Goal: Task Accomplishment & Management: Complete application form

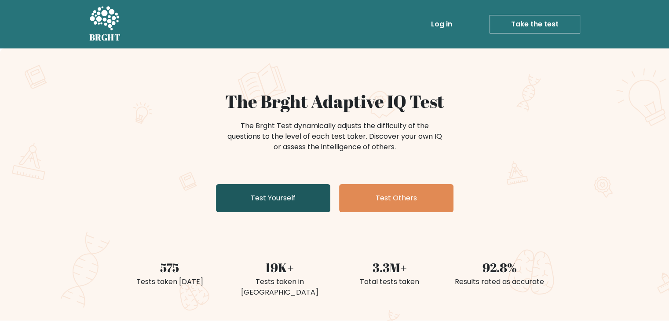
click at [275, 195] on link "Test Yourself" at bounding box center [273, 198] width 114 height 28
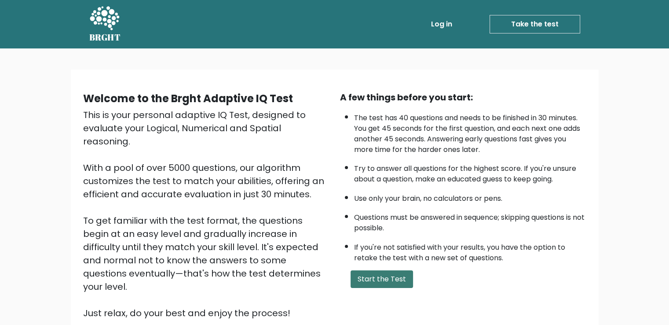
click at [377, 277] on button "Start the Test" at bounding box center [382, 279] width 63 height 18
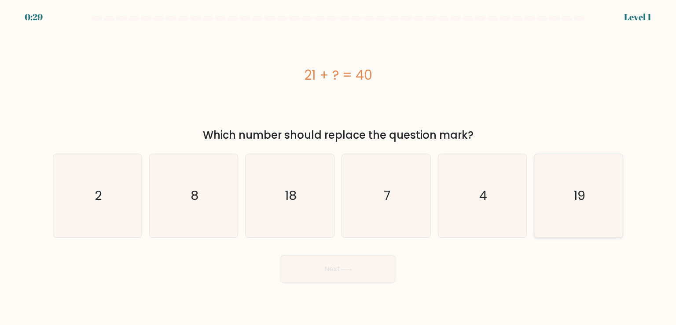
click at [573, 208] on icon "19" at bounding box center [578, 195] width 83 height 83
click at [338, 167] on input "f. 19" at bounding box center [338, 164] width 0 height 4
radio input "true"
click at [333, 277] on button "Next" at bounding box center [338, 269] width 114 height 28
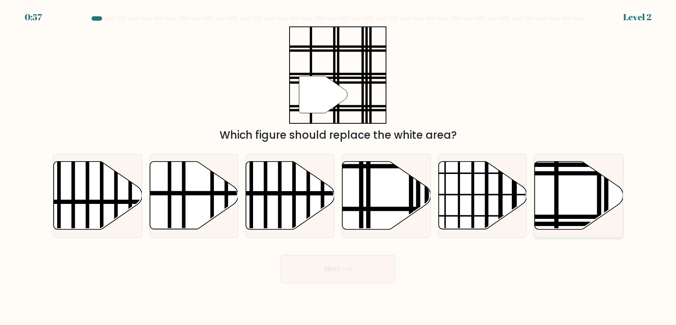
click at [560, 199] on icon at bounding box center [579, 196] width 88 height 68
click at [338, 167] on input "f." at bounding box center [338, 164] width 0 height 4
radio input "true"
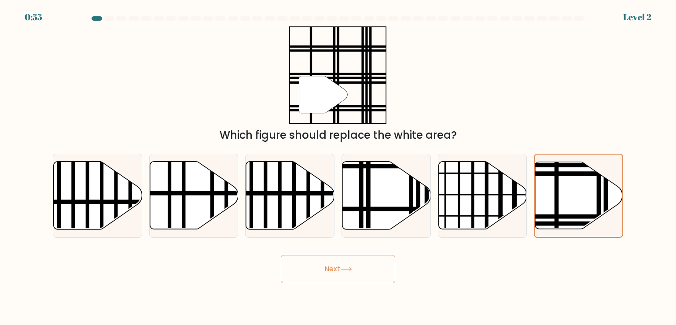
click at [301, 273] on button "Next" at bounding box center [338, 269] width 114 height 28
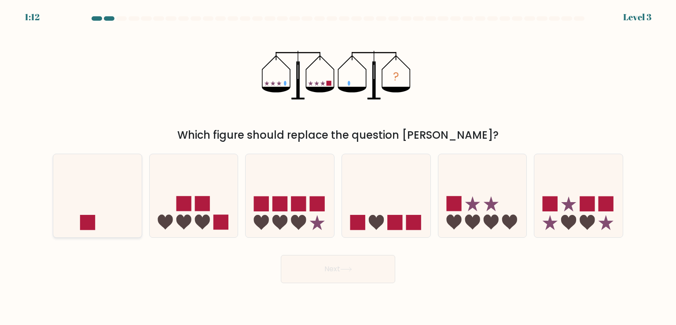
click at [96, 198] on icon at bounding box center [97, 195] width 88 height 73
click at [338, 167] on input "a." at bounding box center [338, 164] width 0 height 4
radio input "true"
click at [310, 276] on button "Next" at bounding box center [338, 269] width 114 height 28
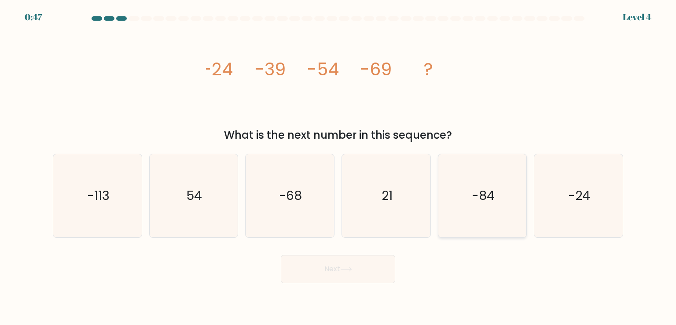
click at [477, 199] on text "-84" at bounding box center [483, 196] width 23 height 18
click at [338, 167] on input "e. -84" at bounding box center [338, 164] width 0 height 4
radio input "true"
click at [328, 266] on button "Next" at bounding box center [338, 269] width 114 height 28
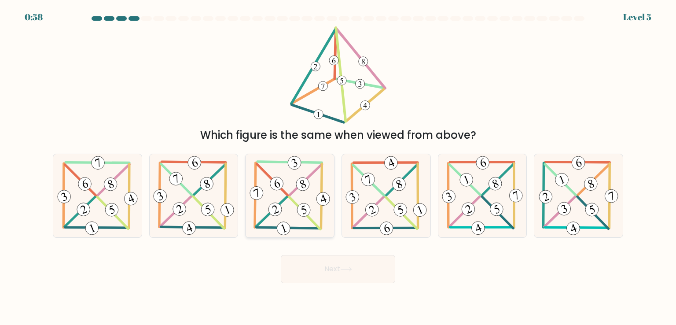
click at [286, 204] on icon at bounding box center [290, 195] width 84 height 83
click at [338, 167] on input "c." at bounding box center [338, 164] width 0 height 4
radio input "true"
click at [327, 267] on button "Next" at bounding box center [338, 269] width 114 height 28
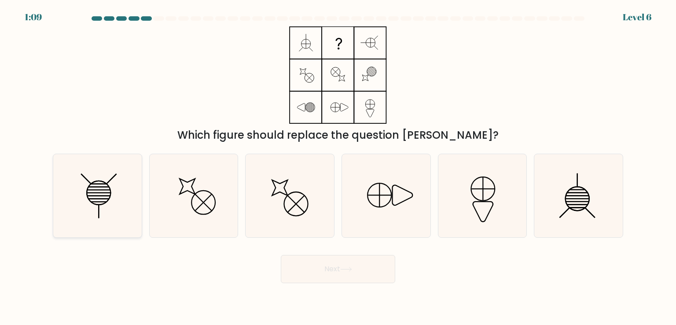
click at [92, 196] on icon at bounding box center [97, 195] width 83 height 83
click at [338, 167] on input "a." at bounding box center [338, 164] width 0 height 4
radio input "true"
click at [347, 271] on icon at bounding box center [346, 269] width 12 height 5
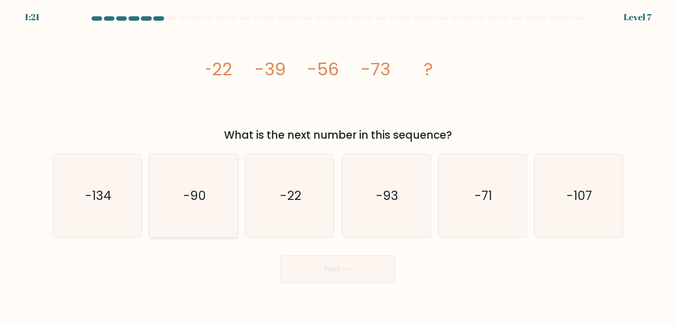
click at [194, 205] on icon "-90" at bounding box center [193, 195] width 83 height 83
click at [338, 167] on input "b. -90" at bounding box center [338, 164] width 0 height 4
radio input "true"
click at [325, 272] on button "Next" at bounding box center [338, 269] width 114 height 28
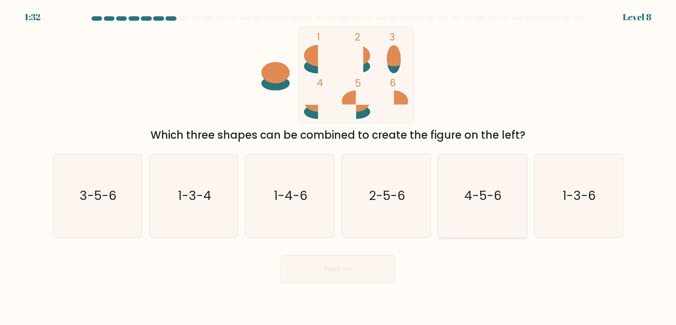
click at [500, 191] on text "4-5-6" at bounding box center [482, 196] width 37 height 18
click at [338, 167] on input "e. 4-5-6" at bounding box center [338, 164] width 0 height 4
radio input "true"
click at [329, 268] on button "Next" at bounding box center [338, 269] width 114 height 28
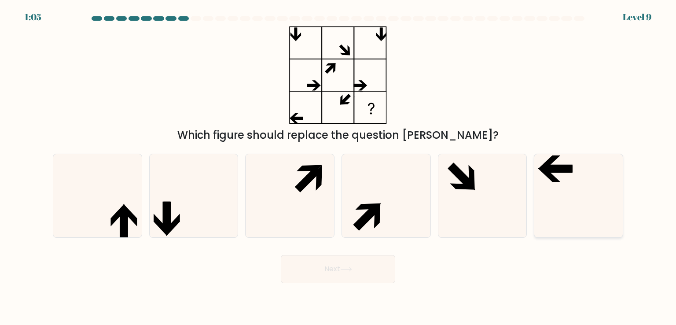
click at [557, 178] on icon at bounding box center [578, 195] width 83 height 83
click at [338, 167] on input "f." at bounding box center [338, 164] width 0 height 4
radio input "true"
click at [352, 267] on icon at bounding box center [346, 269] width 12 height 5
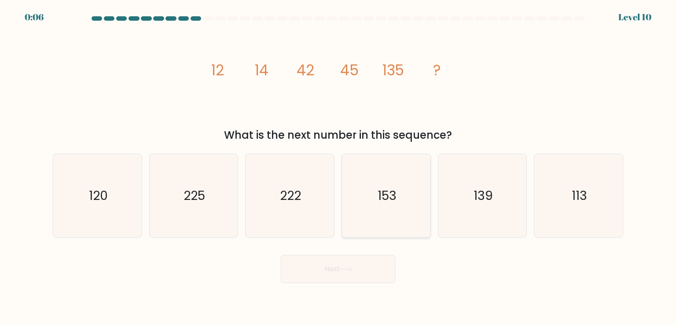
click at [375, 203] on icon "153" at bounding box center [386, 195] width 83 height 83
click at [338, 167] on input "d. 153" at bounding box center [338, 164] width 0 height 4
radio input "true"
click at [368, 217] on icon "153" at bounding box center [386, 195] width 82 height 82
click at [338, 167] on input "d. 153" at bounding box center [338, 164] width 0 height 4
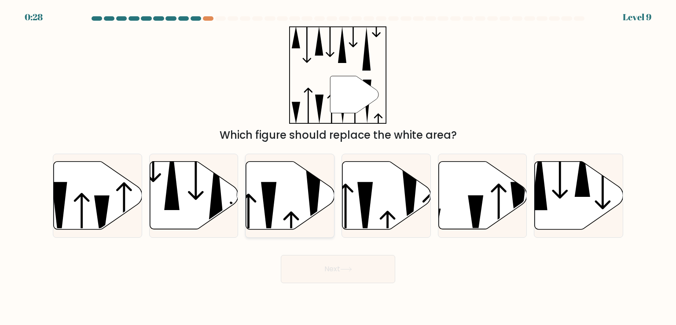
click at [277, 191] on icon at bounding box center [290, 196] width 88 height 68
click at [338, 167] on input "c." at bounding box center [338, 164] width 0 height 4
radio input "true"
click at [331, 271] on button "Next" at bounding box center [338, 269] width 114 height 28
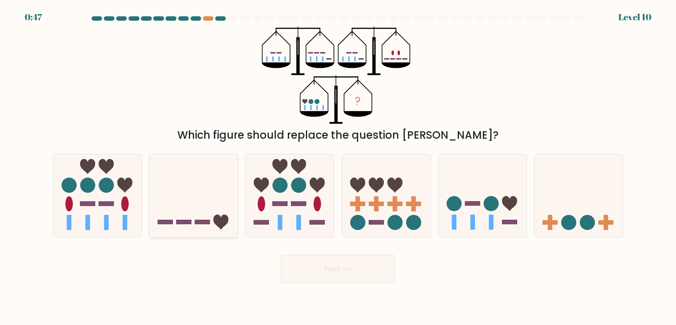
click at [203, 197] on icon at bounding box center [194, 195] width 88 height 73
click at [338, 167] on input "b." at bounding box center [338, 164] width 0 height 4
radio input "true"
click at [351, 270] on icon at bounding box center [346, 269] width 12 height 5
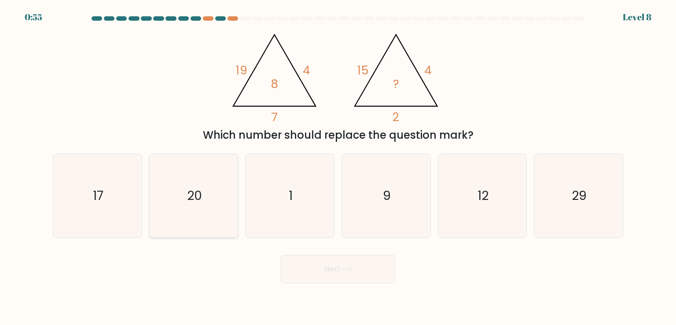
click at [195, 188] on text "20" at bounding box center [194, 196] width 15 height 18
click at [338, 167] on input "b. 20" at bounding box center [338, 164] width 0 height 4
radio input "true"
click at [323, 279] on button "Next" at bounding box center [338, 269] width 114 height 28
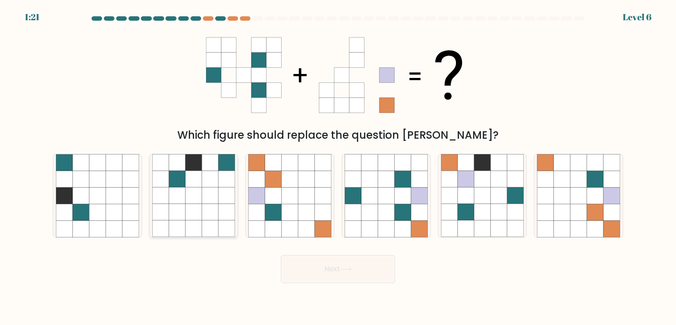
click at [173, 198] on icon at bounding box center [177, 196] width 17 height 17
click at [338, 167] on input "b." at bounding box center [338, 164] width 0 height 4
radio input "true"
click at [486, 202] on icon at bounding box center [482, 196] width 17 height 17
click at [338, 167] on input "e." at bounding box center [338, 164] width 0 height 4
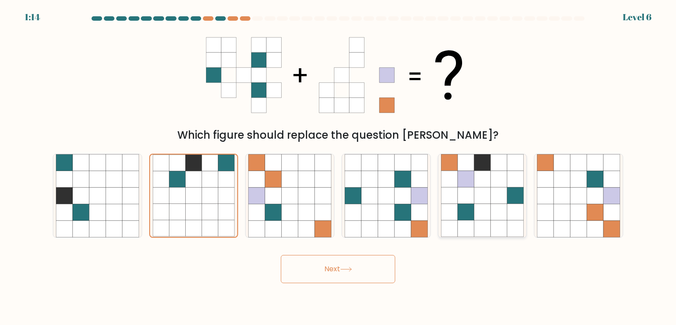
radio input "true"
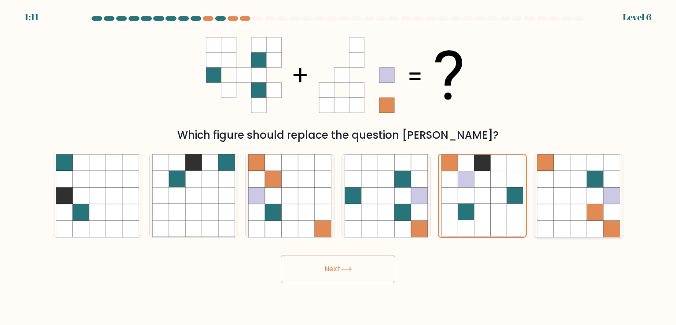
click at [580, 209] on icon at bounding box center [578, 212] width 17 height 17
click at [338, 167] on input "f." at bounding box center [338, 164] width 0 height 4
radio input "true"
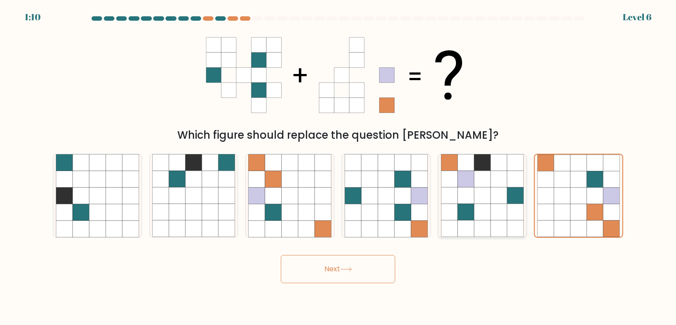
click at [468, 191] on icon at bounding box center [466, 196] width 17 height 17
click at [338, 167] on input "e." at bounding box center [338, 164] width 0 height 4
radio input "true"
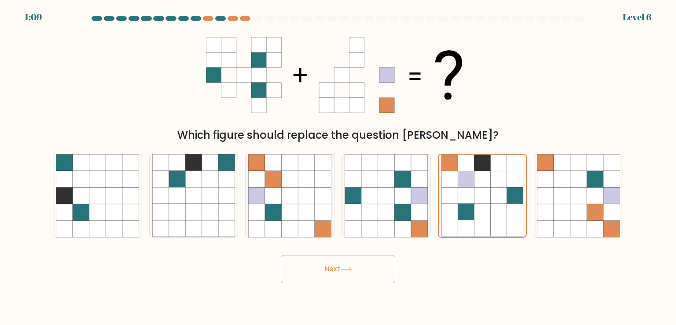
click at [342, 270] on button "Next" at bounding box center [338, 269] width 114 height 28
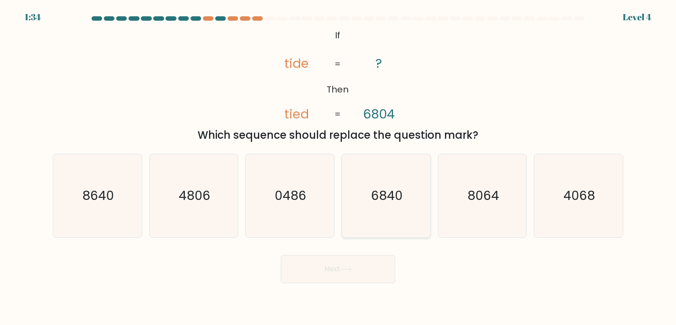
click at [382, 189] on text "6840" at bounding box center [387, 196] width 32 height 18
click at [338, 167] on input "d. 6840" at bounding box center [338, 164] width 0 height 4
radio input "true"
click at [340, 272] on button "Next" at bounding box center [338, 269] width 114 height 28
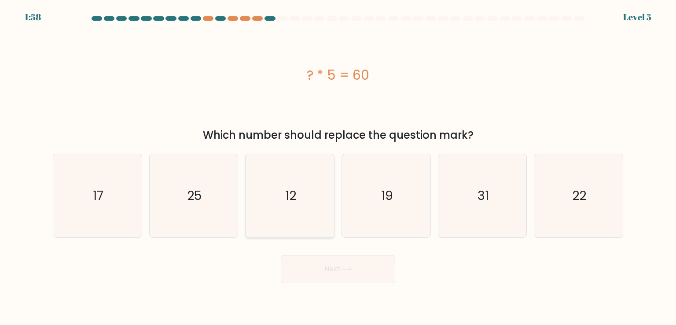
click at [301, 204] on icon "12" at bounding box center [289, 195] width 83 height 83
click at [338, 167] on input "c. 12" at bounding box center [338, 164] width 0 height 4
radio input "true"
click at [357, 273] on button "Next" at bounding box center [338, 269] width 114 height 28
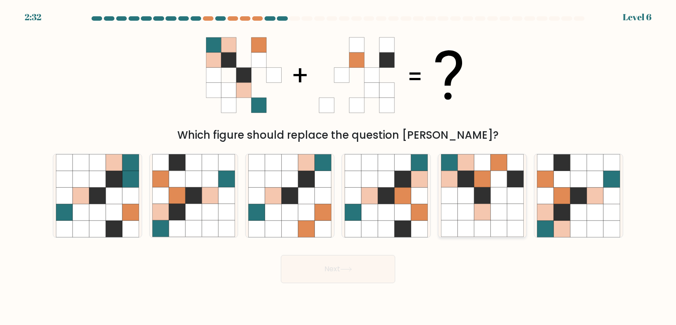
click at [496, 202] on icon at bounding box center [499, 196] width 17 height 17
click at [338, 167] on input "e." at bounding box center [338, 164] width 0 height 4
radio input "true"
click at [341, 280] on button "Next" at bounding box center [338, 269] width 114 height 28
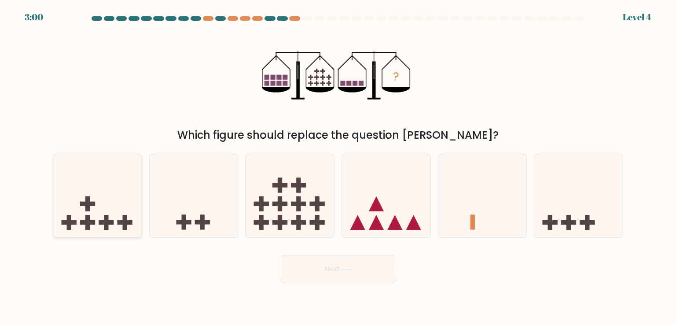
click at [92, 198] on icon at bounding box center [97, 195] width 88 height 73
click at [338, 167] on input "a." at bounding box center [338, 164] width 0 height 4
radio input "true"
click at [330, 273] on button "Next" at bounding box center [338, 269] width 114 height 28
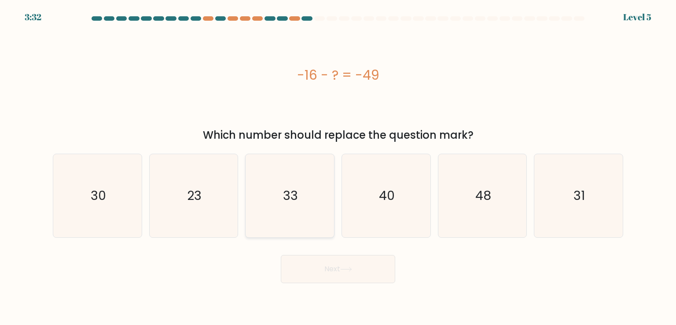
click at [308, 210] on icon "33" at bounding box center [289, 195] width 83 height 83
click at [338, 167] on input "c. 33" at bounding box center [338, 164] width 0 height 4
radio input "true"
click at [340, 265] on button "Next" at bounding box center [338, 269] width 114 height 28
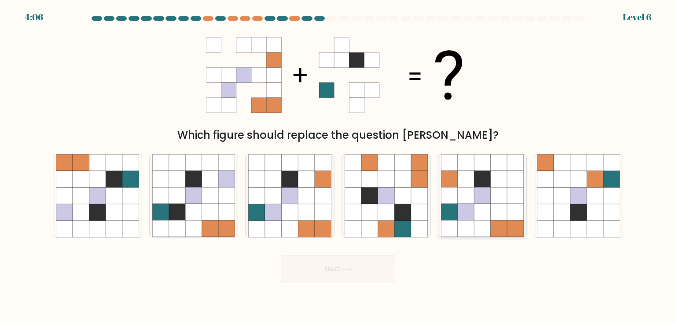
click at [486, 205] on icon at bounding box center [482, 212] width 17 height 17
click at [338, 167] on input "e." at bounding box center [338, 164] width 0 height 4
radio input "true"
click at [329, 266] on button "Next" at bounding box center [338, 269] width 114 height 28
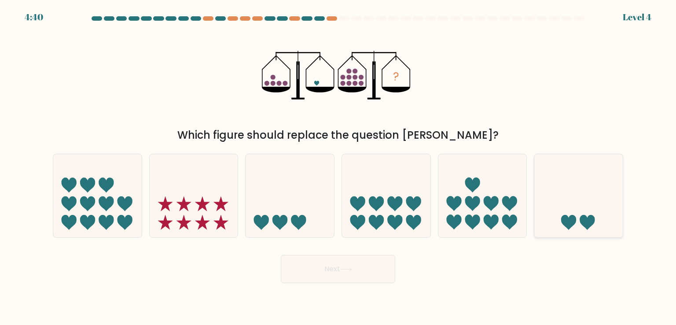
click at [576, 202] on icon at bounding box center [578, 195] width 88 height 73
click at [338, 167] on input "f." at bounding box center [338, 164] width 0 height 4
radio input "true"
click at [346, 265] on button "Next" at bounding box center [338, 269] width 114 height 28
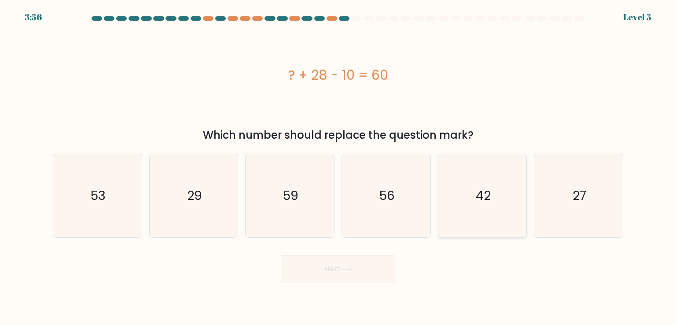
click at [469, 201] on icon "42" at bounding box center [482, 195] width 83 height 83
click at [338, 167] on input "e. 42" at bounding box center [338, 164] width 0 height 4
radio input "true"
click at [338, 275] on button "Next" at bounding box center [338, 269] width 114 height 28
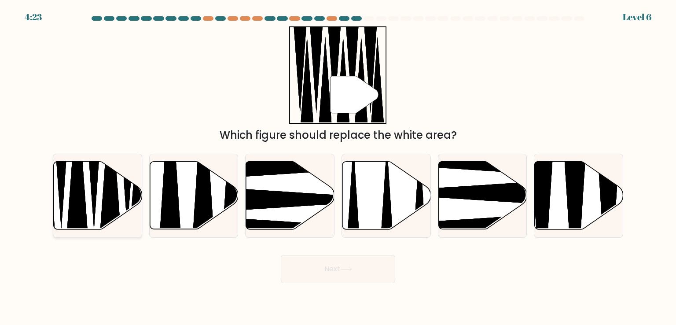
click at [81, 179] on icon at bounding box center [77, 168] width 23 height 156
click at [338, 167] on input "a." at bounding box center [338, 164] width 0 height 4
radio input "true"
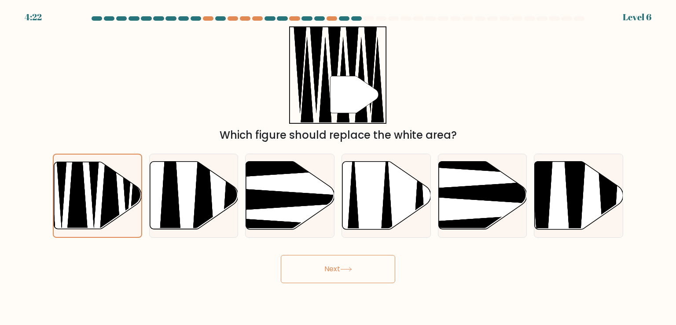
click at [335, 276] on button "Next" at bounding box center [338, 269] width 114 height 28
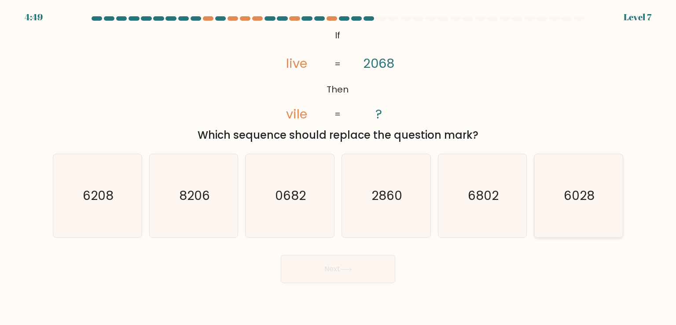
click at [572, 199] on text "6028" at bounding box center [579, 196] width 31 height 18
click at [338, 167] on input "f. 6028" at bounding box center [338, 164] width 0 height 4
radio input "true"
click at [338, 265] on button "Next" at bounding box center [338, 269] width 114 height 28
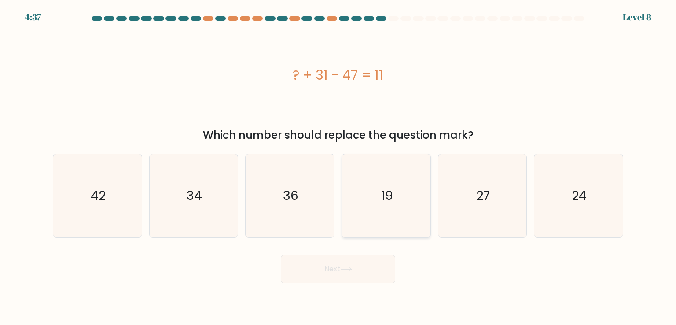
click at [371, 191] on icon "19" at bounding box center [386, 195] width 83 height 83
click at [338, 167] on input "d. 19" at bounding box center [338, 164] width 0 height 4
radio input "true"
click at [327, 272] on button "Next" at bounding box center [338, 269] width 114 height 28
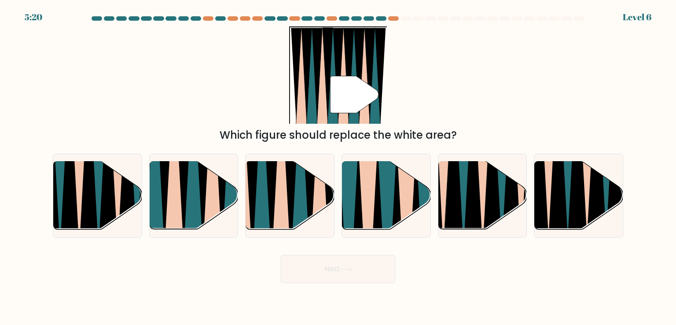
click at [327, 272] on button "Next" at bounding box center [338, 269] width 114 height 28
click at [165, 199] on icon at bounding box center [164, 162] width 19 height 176
click at [338, 167] on input "b." at bounding box center [338, 164] width 0 height 4
radio input "true"
click at [322, 269] on button "Next" at bounding box center [338, 269] width 114 height 28
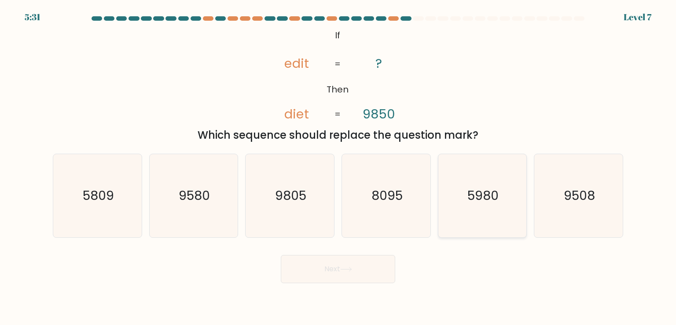
click at [482, 206] on icon "5980" at bounding box center [482, 195] width 83 height 83
click at [338, 167] on input "e. 5980" at bounding box center [338, 164] width 0 height 4
radio input "true"
click at [324, 275] on button "Next" at bounding box center [338, 269] width 114 height 28
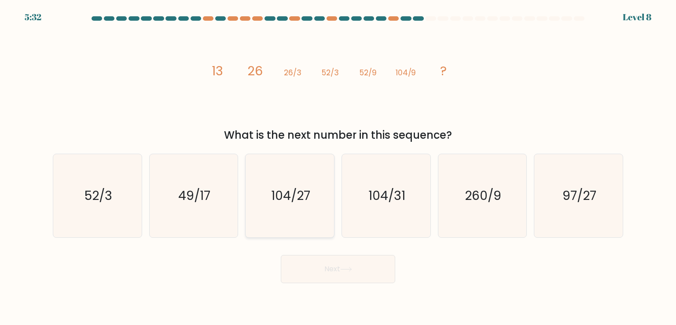
click at [260, 198] on icon "104/27" at bounding box center [289, 195] width 83 height 83
click at [338, 167] on input "c. 104/27" at bounding box center [338, 164] width 0 height 4
radio input "true"
click at [328, 267] on button "Next" at bounding box center [338, 269] width 114 height 28
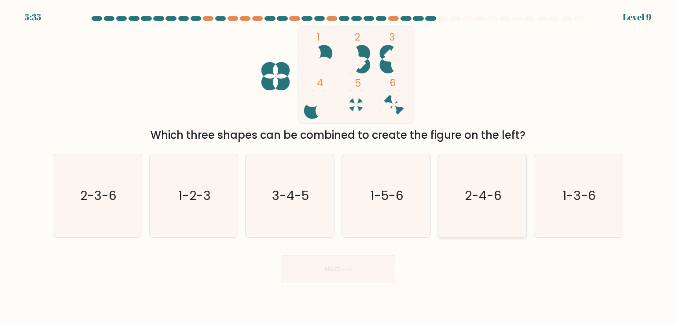
click at [474, 169] on icon "2-4-6" at bounding box center [482, 195] width 83 height 83
click at [338, 167] on input "e. 2-4-6" at bounding box center [338, 164] width 0 height 4
radio input "true"
click at [346, 266] on button "Next" at bounding box center [338, 269] width 114 height 28
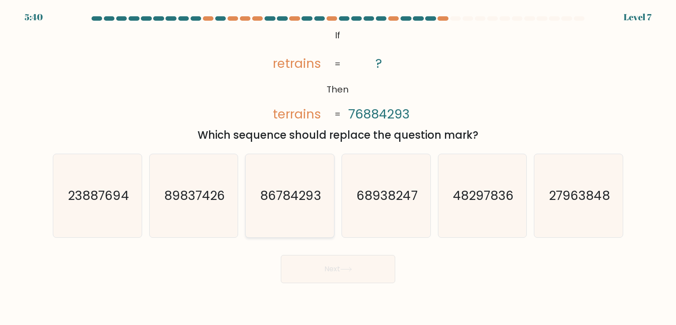
click at [303, 161] on icon "86784293" at bounding box center [289, 195] width 83 height 83
click at [338, 162] on input "c. 86784293" at bounding box center [338, 164] width 0 height 4
radio input "true"
click at [331, 273] on button "Next" at bounding box center [338, 269] width 114 height 28
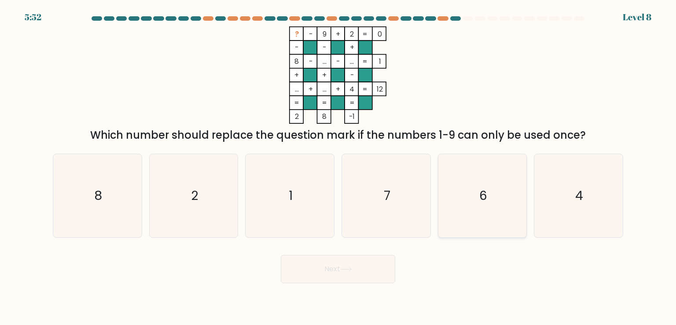
click at [478, 198] on icon "6" at bounding box center [482, 195] width 83 height 83
click at [338, 167] on input "e. 6" at bounding box center [338, 164] width 0 height 4
radio input "true"
click at [348, 269] on icon at bounding box center [346, 269] width 12 height 5
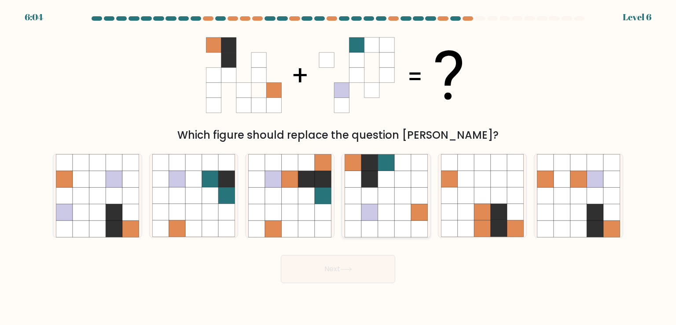
click at [349, 199] on icon at bounding box center [353, 196] width 17 height 17
click at [338, 167] on input "d." at bounding box center [338, 164] width 0 height 4
radio input "true"
click at [325, 265] on button "Next" at bounding box center [338, 269] width 114 height 28
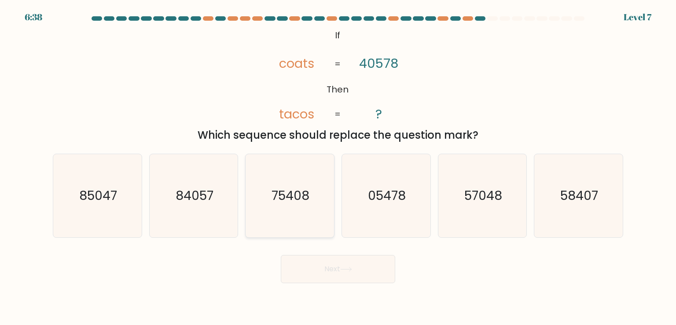
click at [298, 184] on icon "75408" at bounding box center [289, 195] width 83 height 83
click at [338, 167] on input "c. 75408" at bounding box center [338, 164] width 0 height 4
radio input "true"
click at [327, 272] on button "Next" at bounding box center [338, 269] width 114 height 28
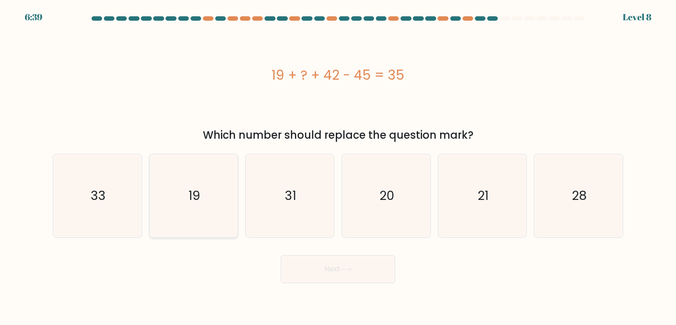
click at [195, 208] on icon "19" at bounding box center [193, 195] width 83 height 83
click at [338, 167] on input "b. 19" at bounding box center [338, 164] width 0 height 4
radio input "true"
click at [317, 263] on button "Next" at bounding box center [338, 269] width 114 height 28
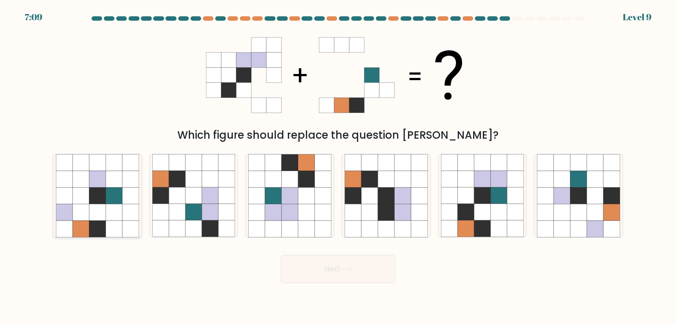
click at [109, 210] on icon at bounding box center [114, 212] width 17 height 17
click at [338, 167] on input "a." at bounding box center [338, 164] width 0 height 4
radio input "true"
click at [331, 270] on button "Next" at bounding box center [338, 269] width 114 height 28
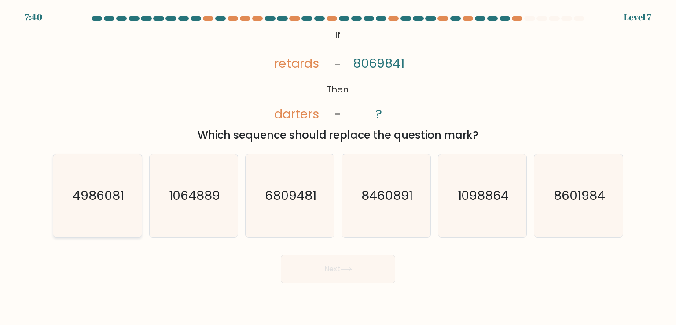
click at [77, 184] on icon "4986081" at bounding box center [97, 195] width 83 height 83
click at [338, 167] on input "a. 4986081" at bounding box center [338, 164] width 0 height 4
radio input "true"
click at [325, 268] on button "Next" at bounding box center [338, 269] width 114 height 28
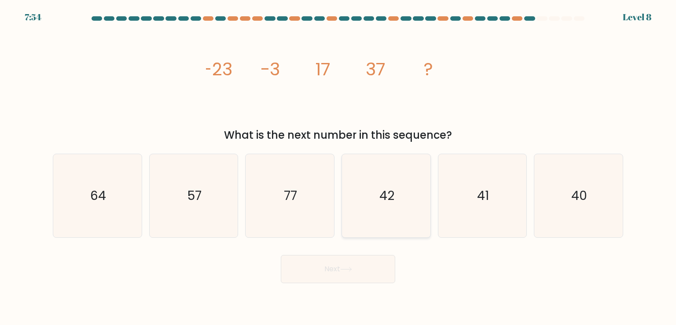
click at [386, 191] on text "42" at bounding box center [386, 196] width 15 height 18
click at [338, 167] on input "d. 42" at bounding box center [338, 164] width 0 height 4
radio input "true"
click at [335, 268] on button "Next" at bounding box center [338, 269] width 114 height 28
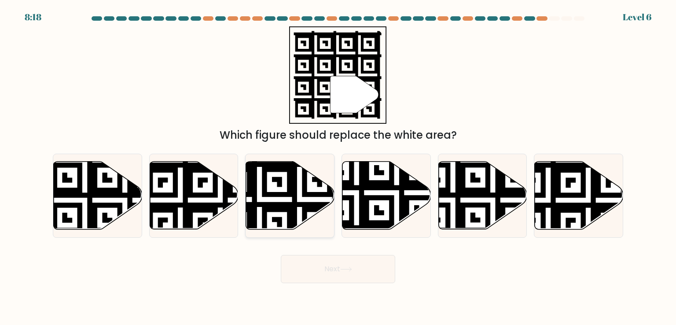
click at [286, 193] on icon at bounding box center [260, 159] width 160 height 160
click at [338, 167] on input "c." at bounding box center [338, 164] width 0 height 4
radio input "true"
click at [320, 267] on button "Next" at bounding box center [338, 269] width 114 height 28
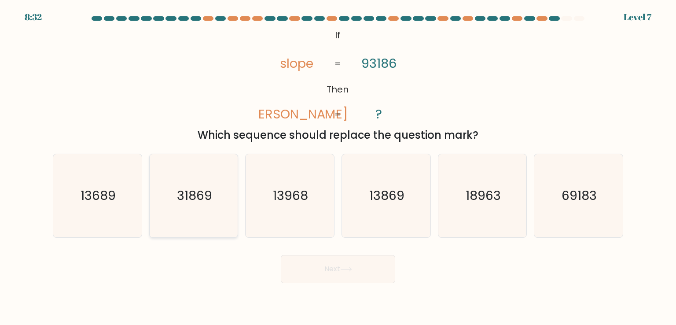
click at [190, 199] on text "31869" at bounding box center [194, 196] width 35 height 18
click at [338, 167] on input "b. 31869" at bounding box center [338, 164] width 0 height 4
radio input "true"
click at [331, 276] on button "Next" at bounding box center [338, 269] width 114 height 28
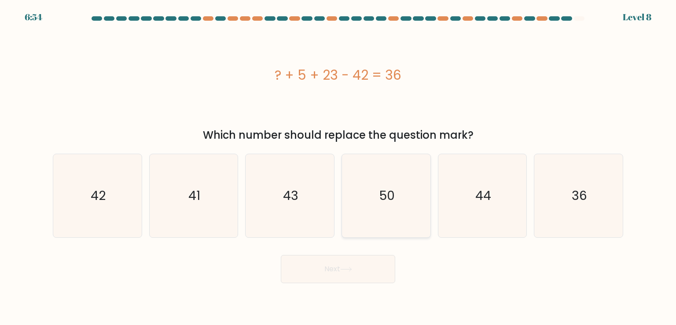
click at [385, 188] on text "50" at bounding box center [386, 196] width 15 height 18
click at [338, 167] on input "d. 50" at bounding box center [338, 164] width 0 height 4
radio input "true"
click at [338, 274] on button "Next" at bounding box center [338, 269] width 114 height 28
click at [338, 272] on button "Next" at bounding box center [338, 269] width 114 height 28
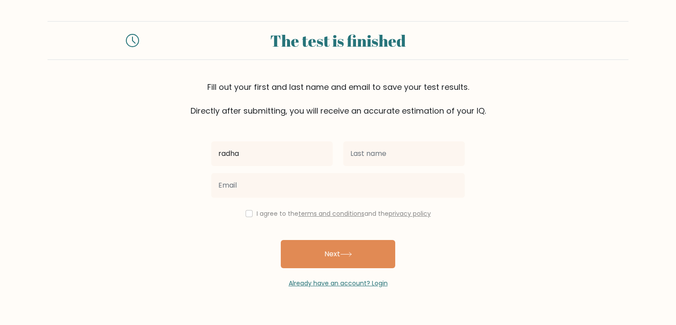
type input "radha"
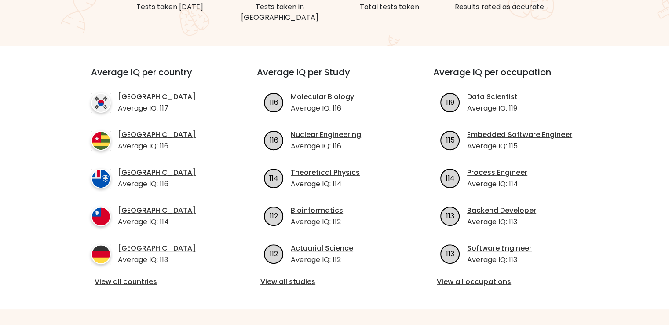
scroll to position [276, 0]
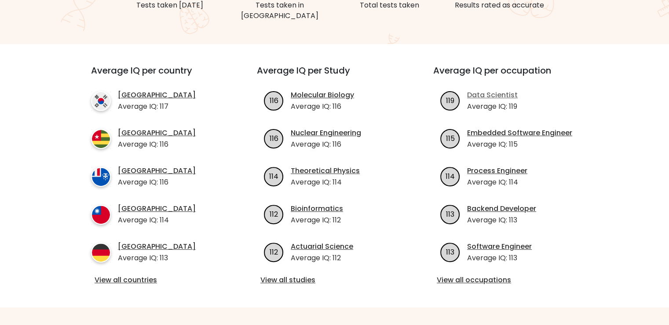
click at [484, 90] on link "Data Scientist" at bounding box center [492, 95] width 51 height 11
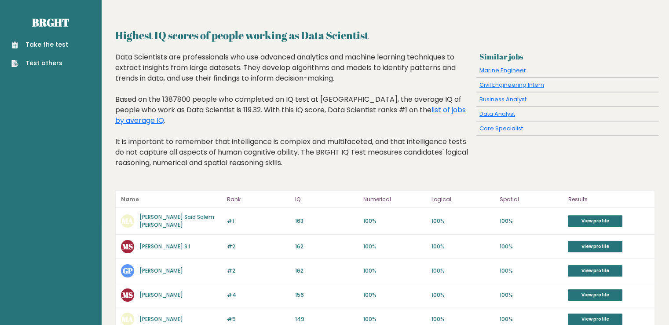
scroll to position [7, 0]
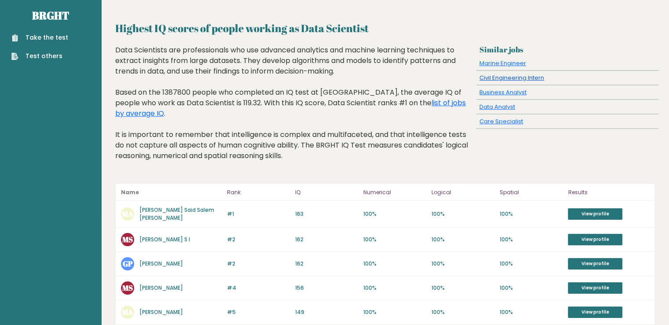
click at [498, 77] on link "Civil Engineering Intern" at bounding box center [512, 78] width 65 height 8
